Goal: Task Accomplishment & Management: Use online tool/utility

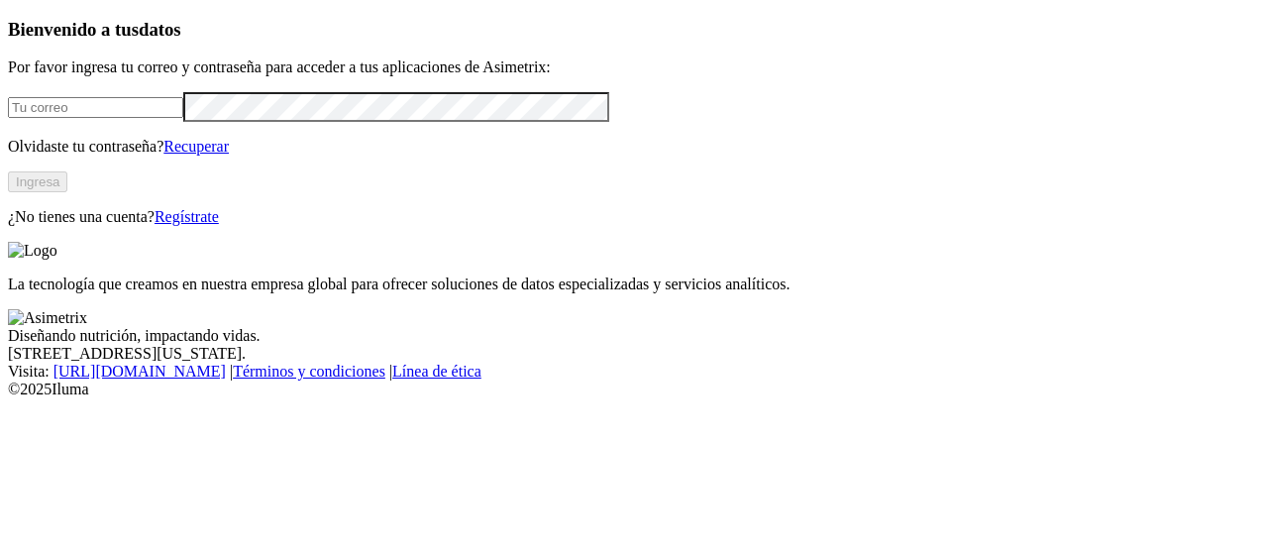
click at [183, 118] on input "email" at bounding box center [95, 107] width 175 height 21
type input "alejandro.ramirez@finca.co"
click input "submit" at bounding box center [0, 0] width 0 height 0
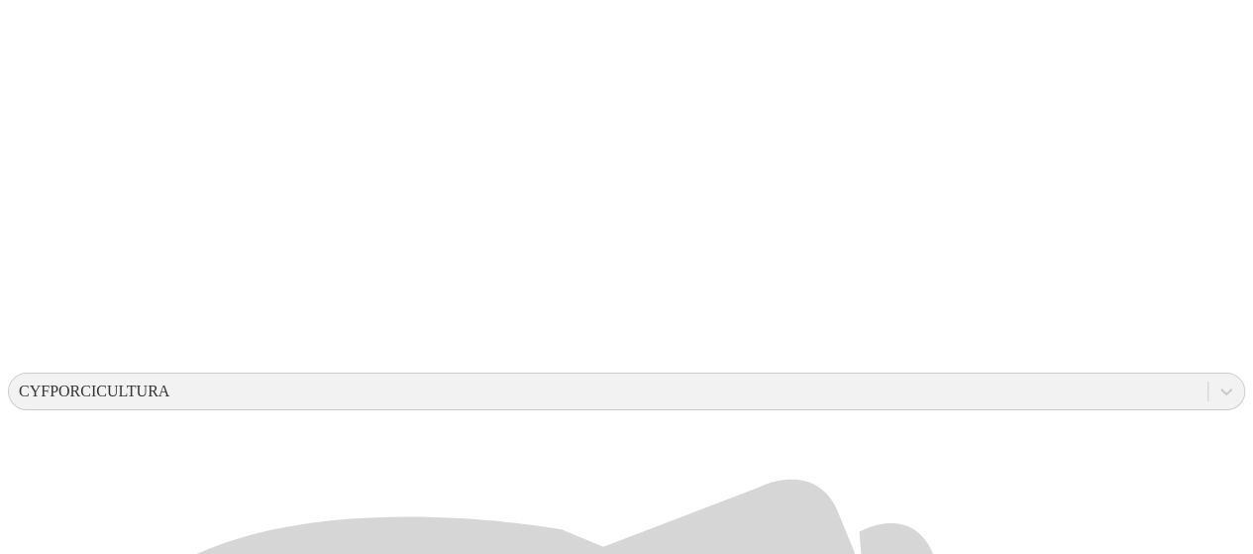
scroll to position [443, 0]
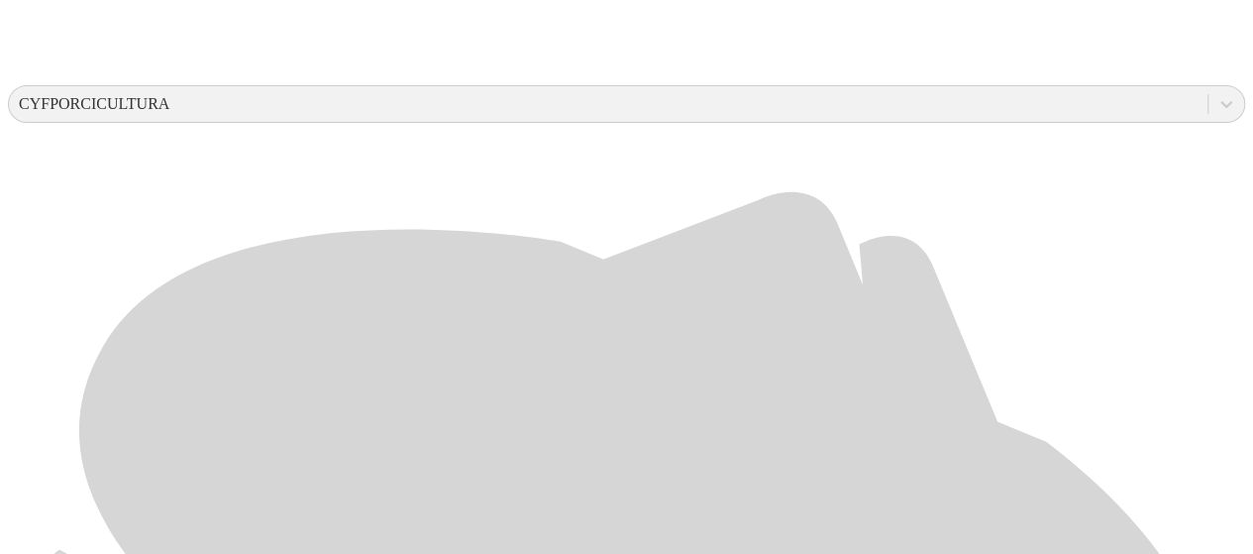
scroll to position [740, 0]
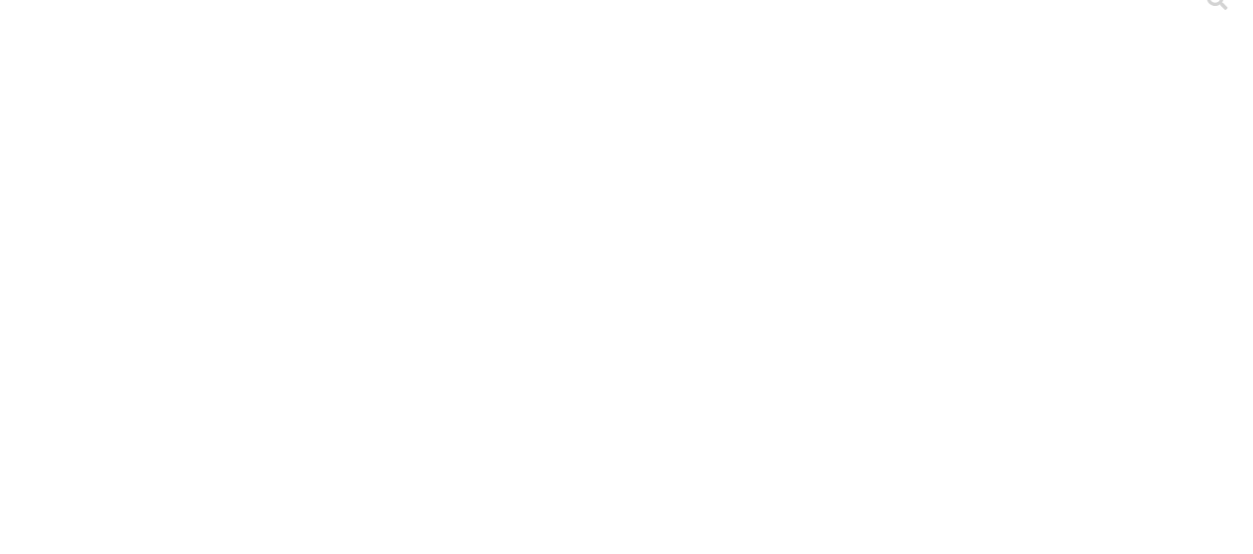
scroll to position [20, 0]
